Goal: Task Accomplishment & Management: Manage account settings

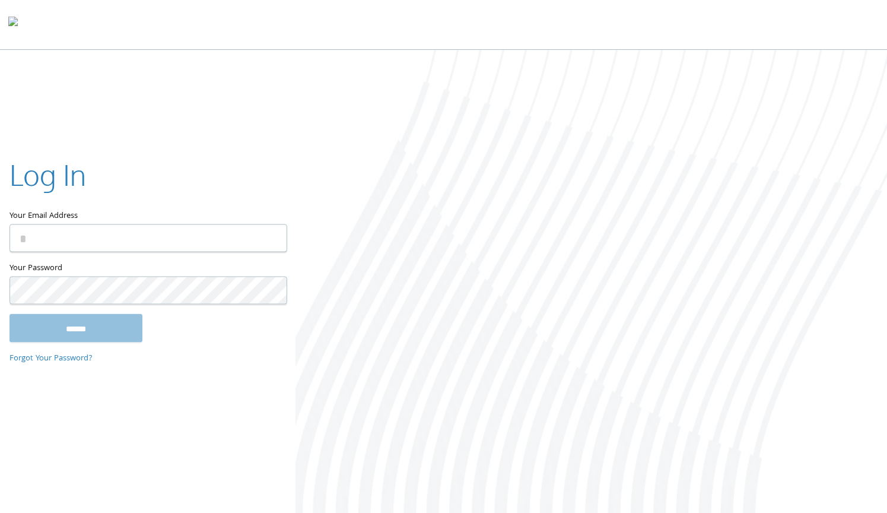
type input "**********"
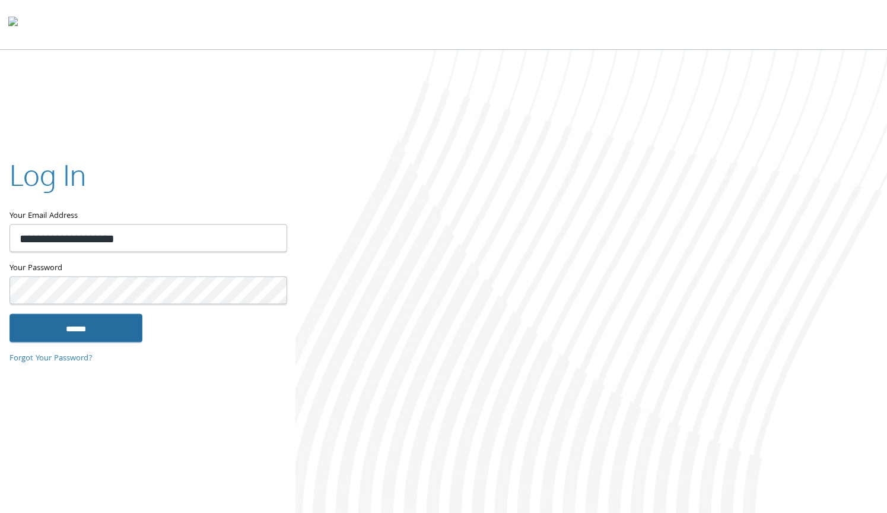
click at [125, 334] on input "******" at bounding box center [75, 328] width 133 height 28
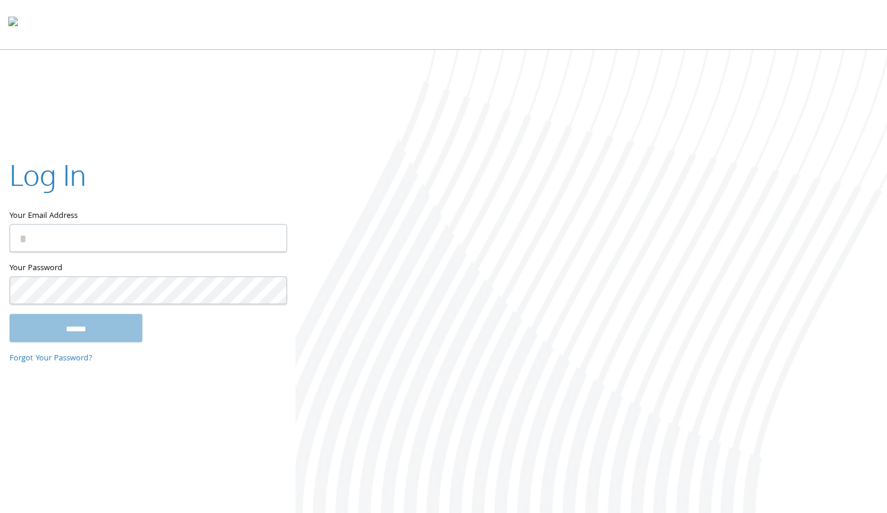
type input "**********"
